Goal: Entertainment & Leisure: Consume media (video, audio)

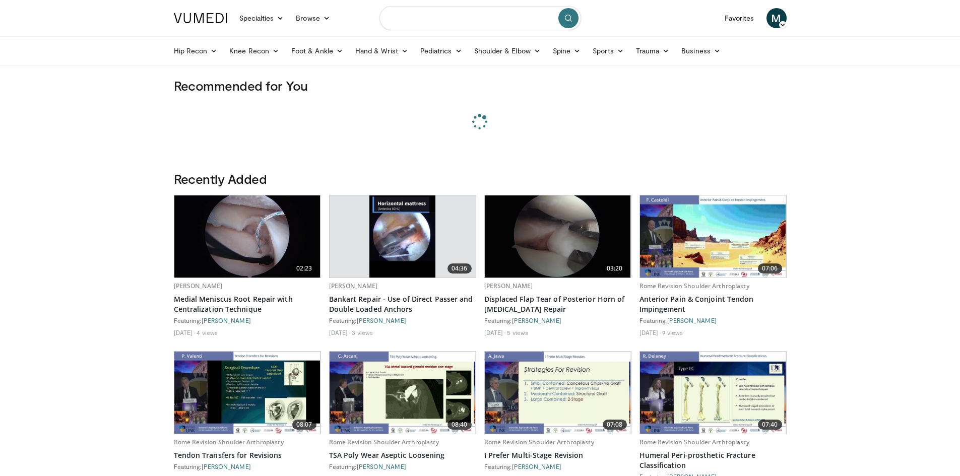
click at [447, 22] on input "Search topics, interventions" at bounding box center [481, 18] width 202 height 24
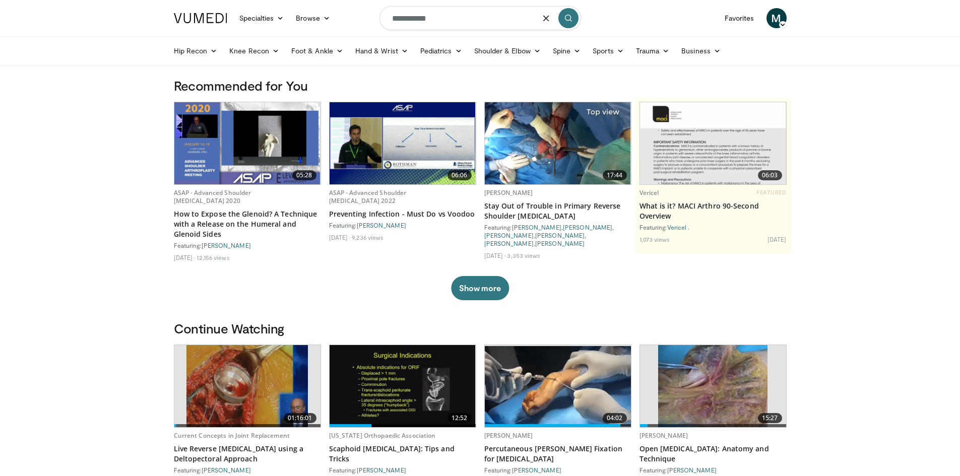
type input "**********"
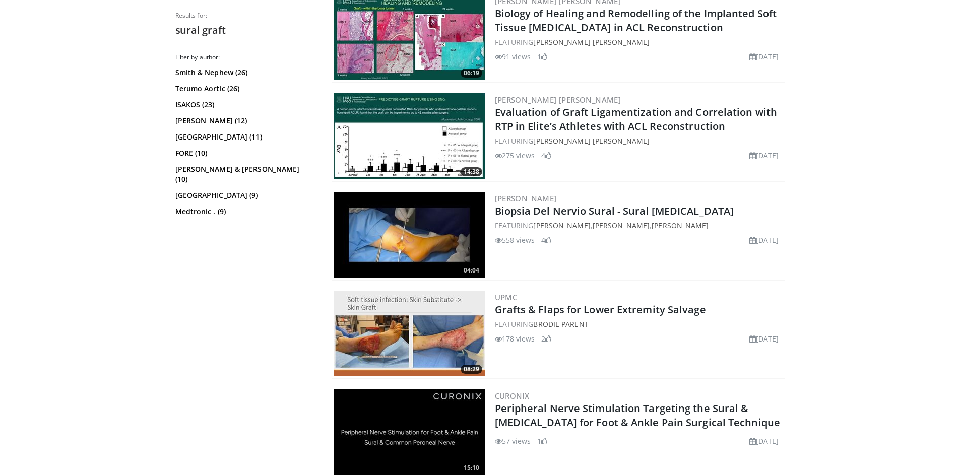
scroll to position [706, 0]
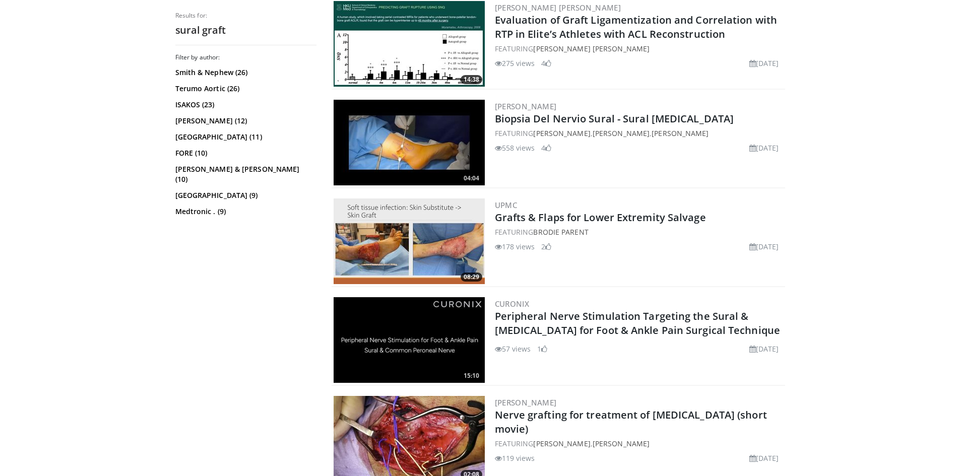
click at [419, 227] on img at bounding box center [409, 242] width 151 height 86
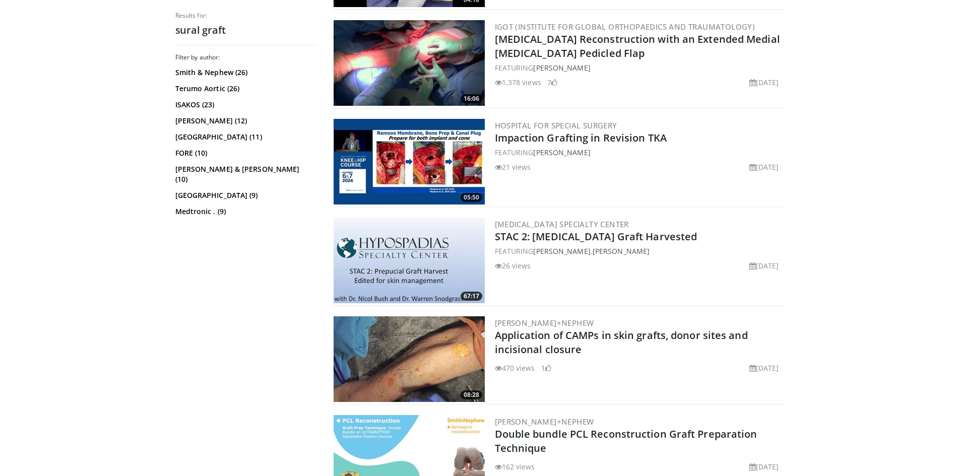
scroll to position [1311, 0]
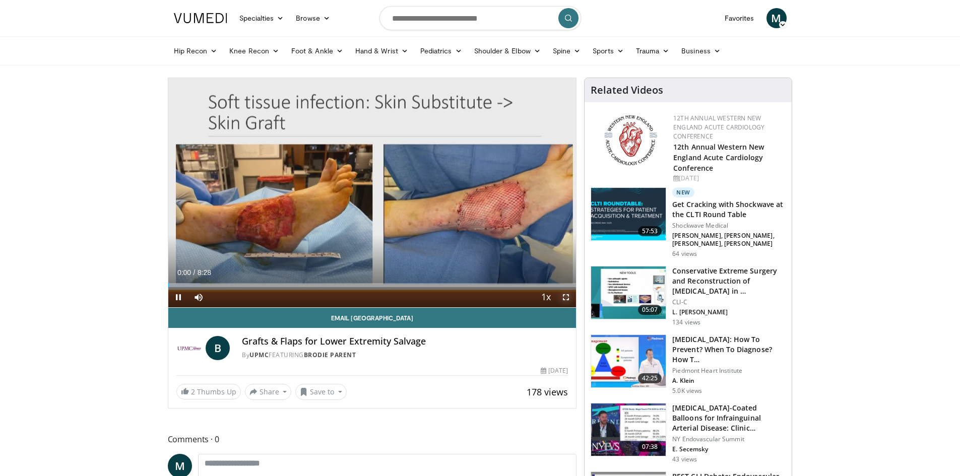
click at [565, 299] on span "Video Player" at bounding box center [566, 297] width 20 height 20
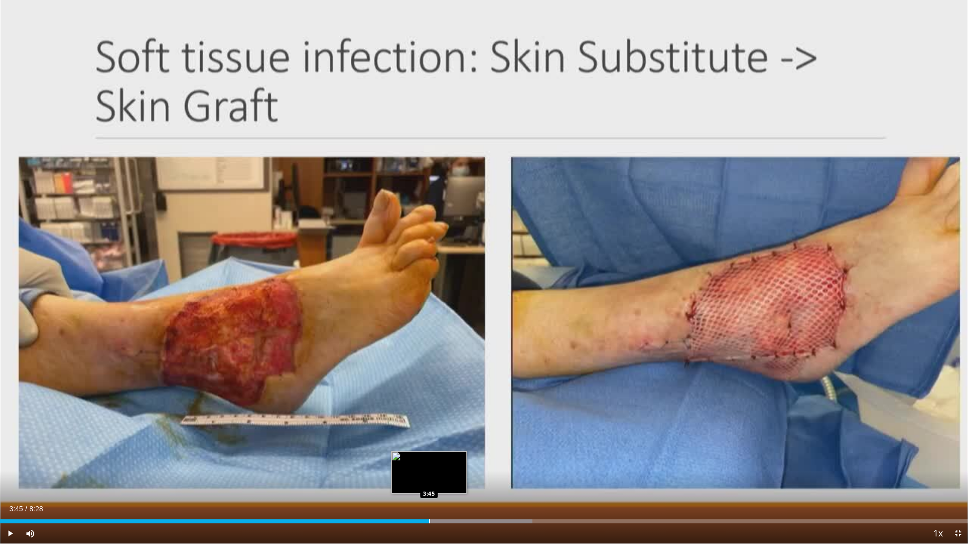
click at [429, 476] on div "Progress Bar" at bounding box center [429, 522] width 1 height 4
click at [470, 476] on div "Loaded : 55.02% 3:45 4:06" at bounding box center [484, 519] width 968 height 10
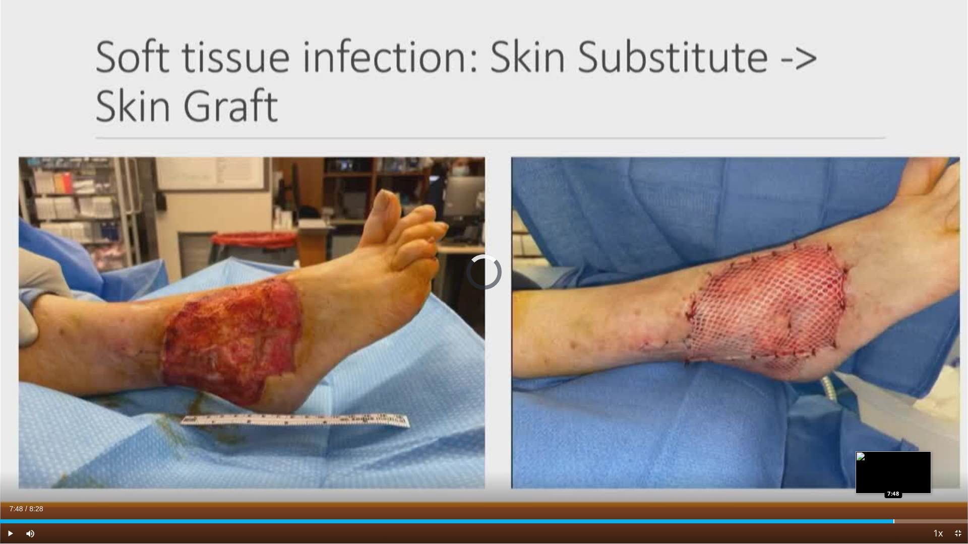
click at [893, 476] on div "Loaded : 62.88% 4:12 7:48" at bounding box center [484, 519] width 968 height 10
click at [846, 476] on div "7:50" at bounding box center [448, 522] width 897 height 4
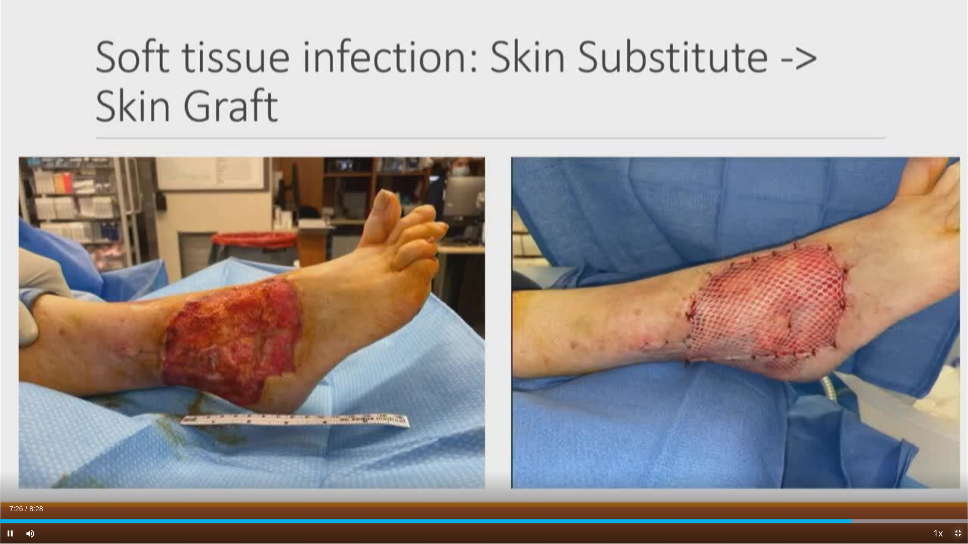
click at [951, 476] on span "Video Player" at bounding box center [958, 534] width 20 height 20
